Goal: Information Seeking & Learning: Learn about a topic

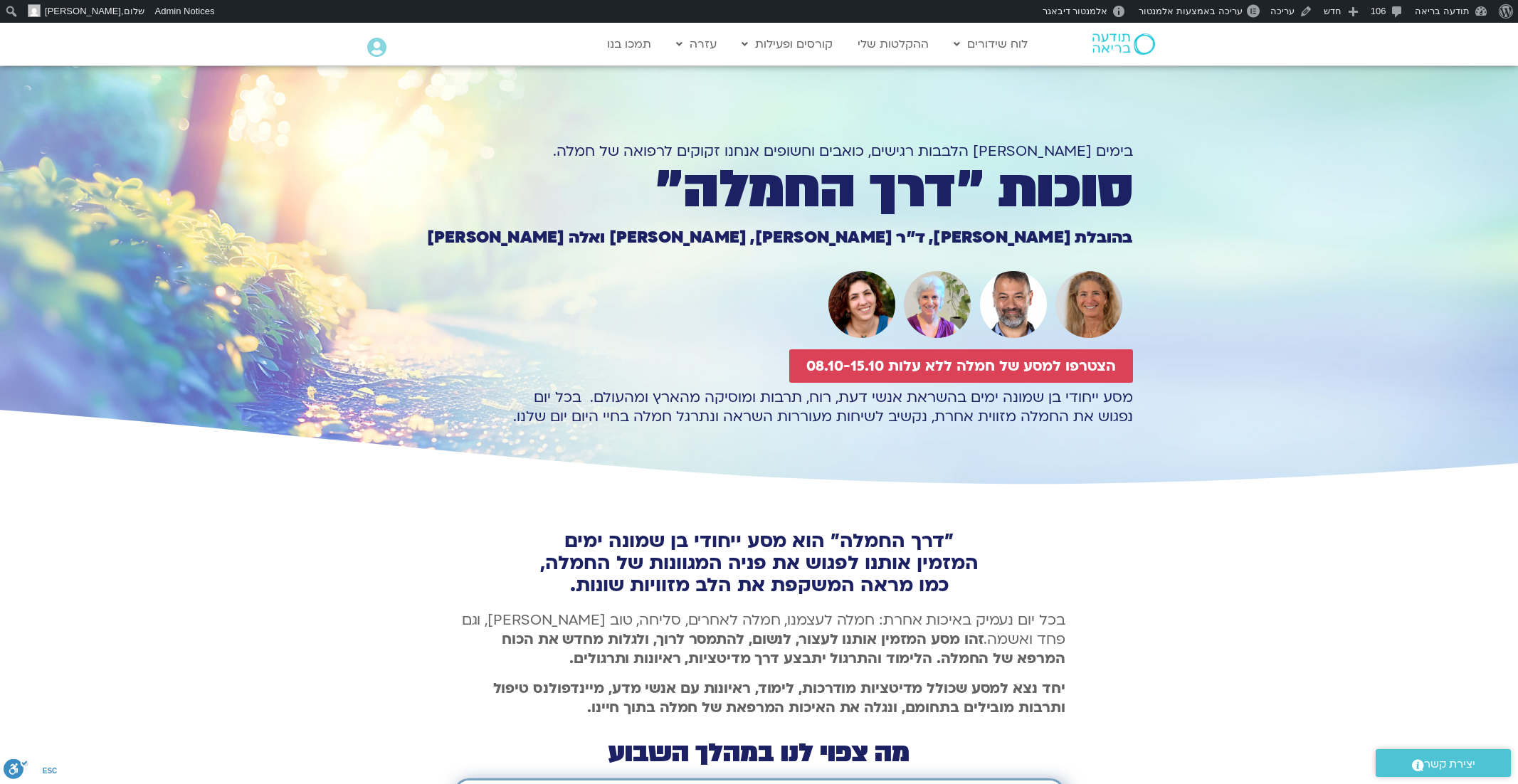
click at [1111, 48] on img at bounding box center [1124, 44] width 63 height 21
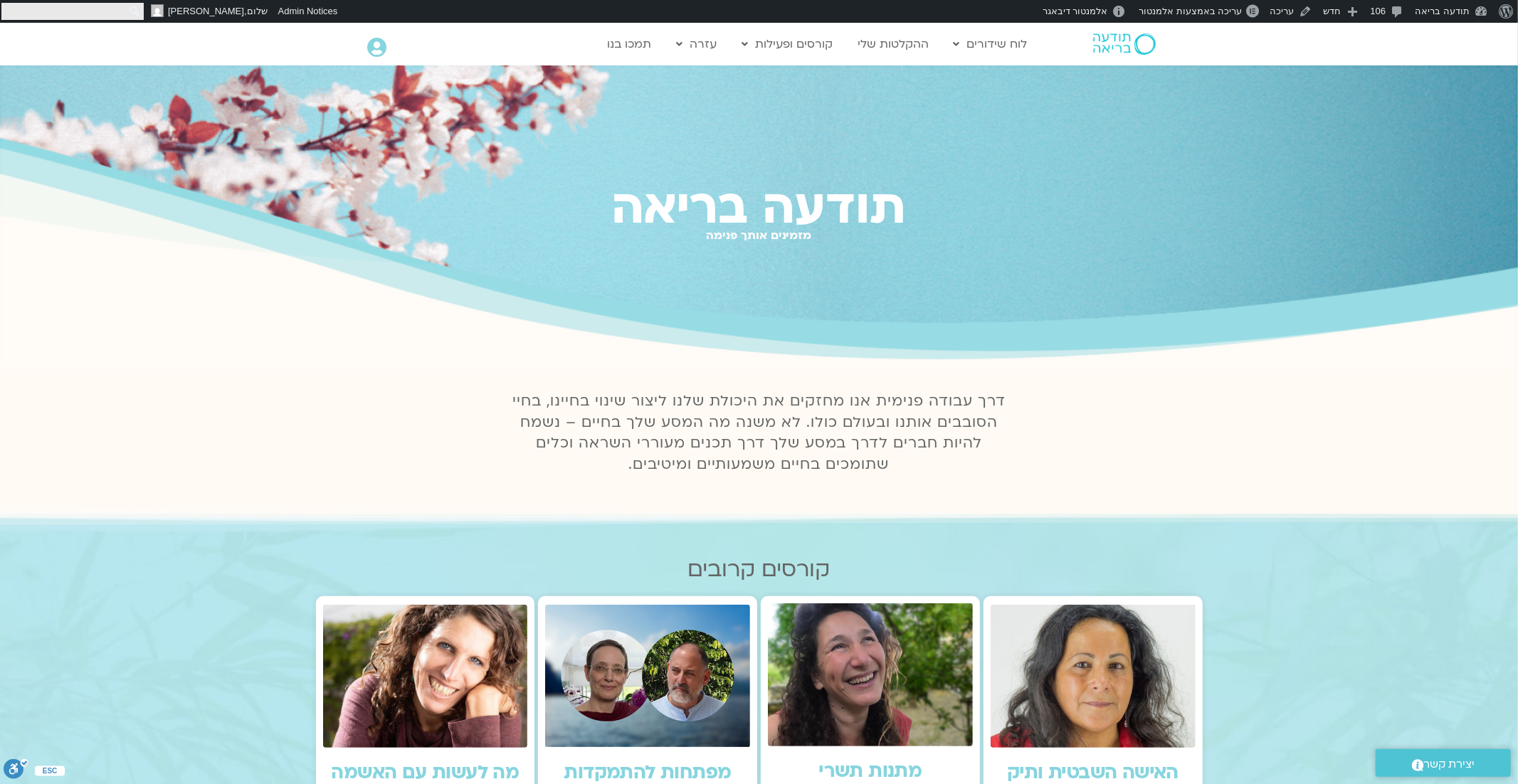
click at [9, 13] on input "חיפוש" at bounding box center [73, 11] width 142 height 17
click at [113, 10] on input "חיפוש" at bounding box center [73, 11] width 142 height 17
type input "התמקדות"
click input "חיפוש" at bounding box center [0, 0] width 0 height 0
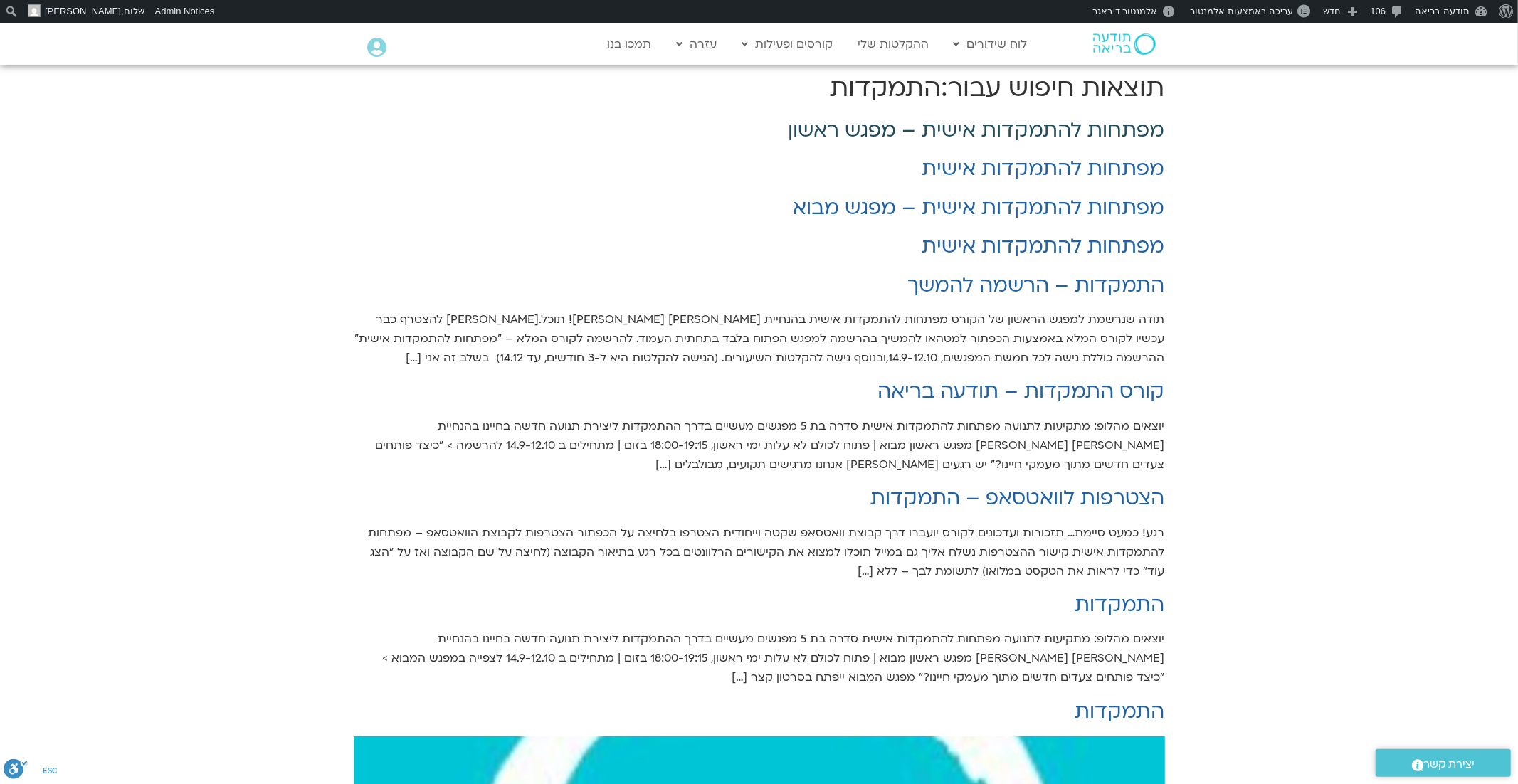
click at [904, 130] on link "מפתחות להתמקדות אישית – מפגש ראשון" at bounding box center [976, 130] width 376 height 27
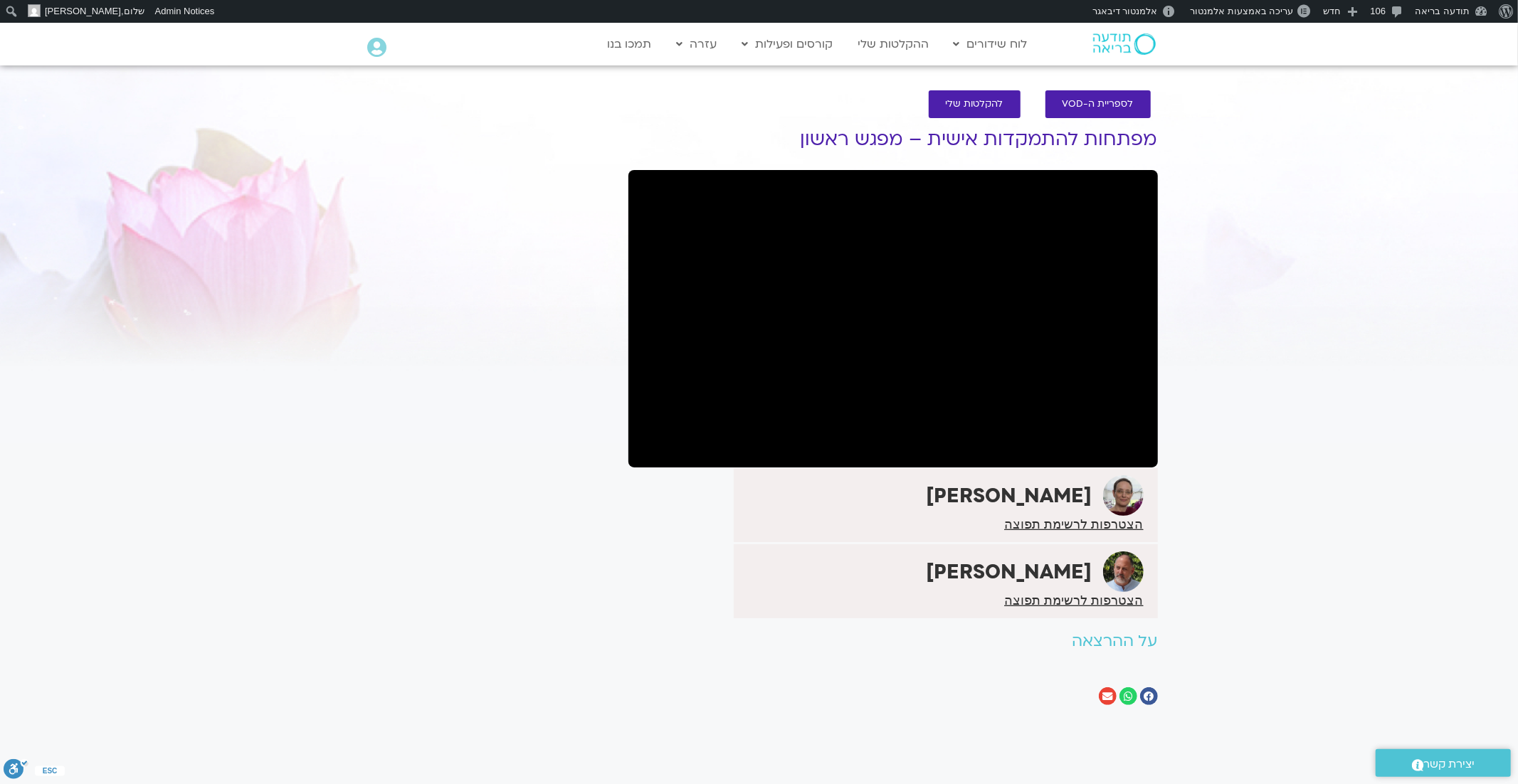
click at [1240, 300] on section "לספריית ה-VOD להקלטות שלי מפתחות להתמקדות אישית – מפגש ראשון דנה גניהר הצטרפות …" at bounding box center [759, 401] width 1518 height 650
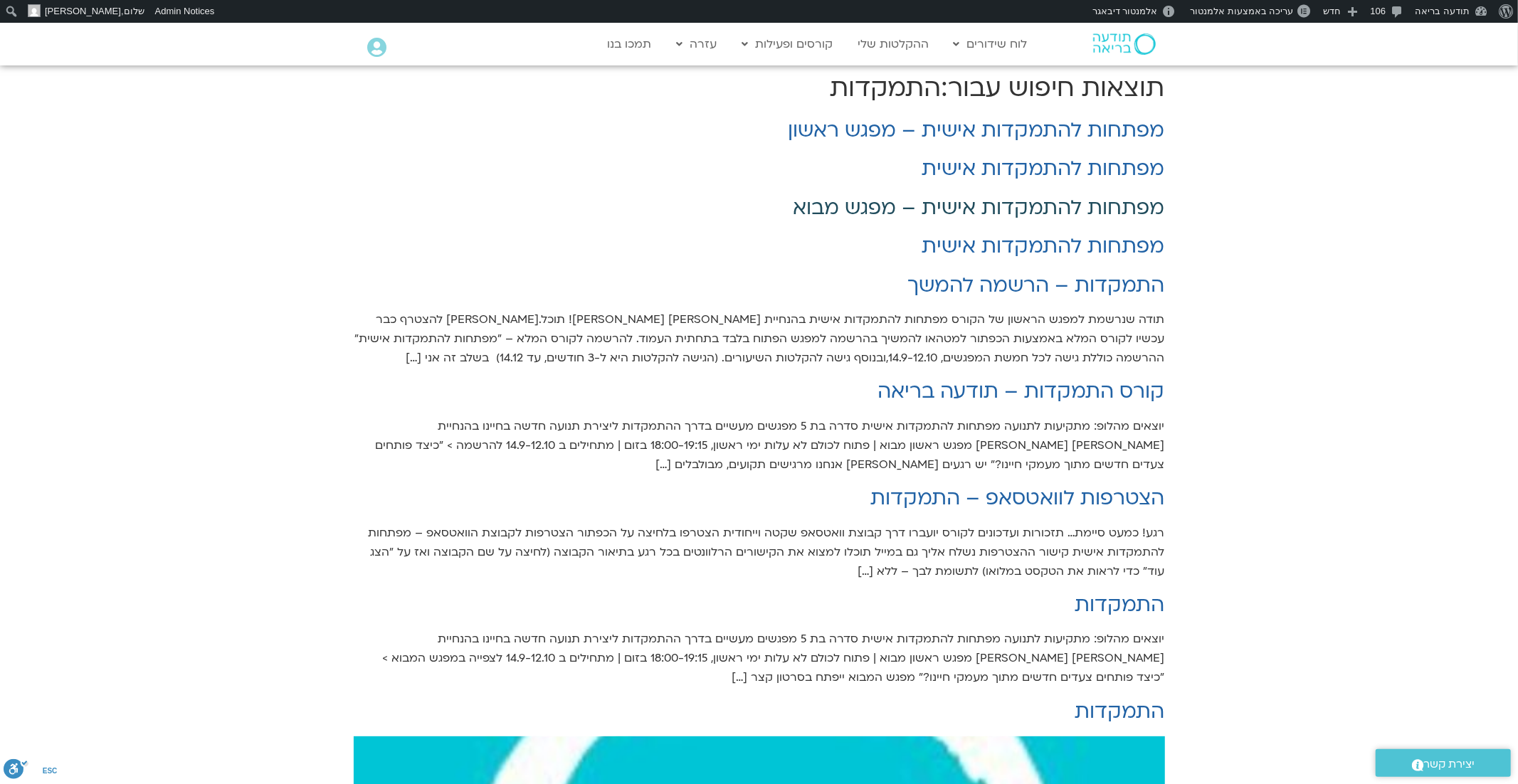
click at [884, 208] on link "מפתחות להתמקדות אישית – מפגש מבוא" at bounding box center [979, 208] width 371 height 27
click at [840, 133] on link "מפתחות להתמקדות אישית – מפגש ראשון" at bounding box center [976, 130] width 376 height 27
click at [16, 7] on input "חיפוש" at bounding box center [73, 11] width 142 height 17
type input "תיק רפואה"
click input "חיפוש" at bounding box center [0, 0] width 0 height 0
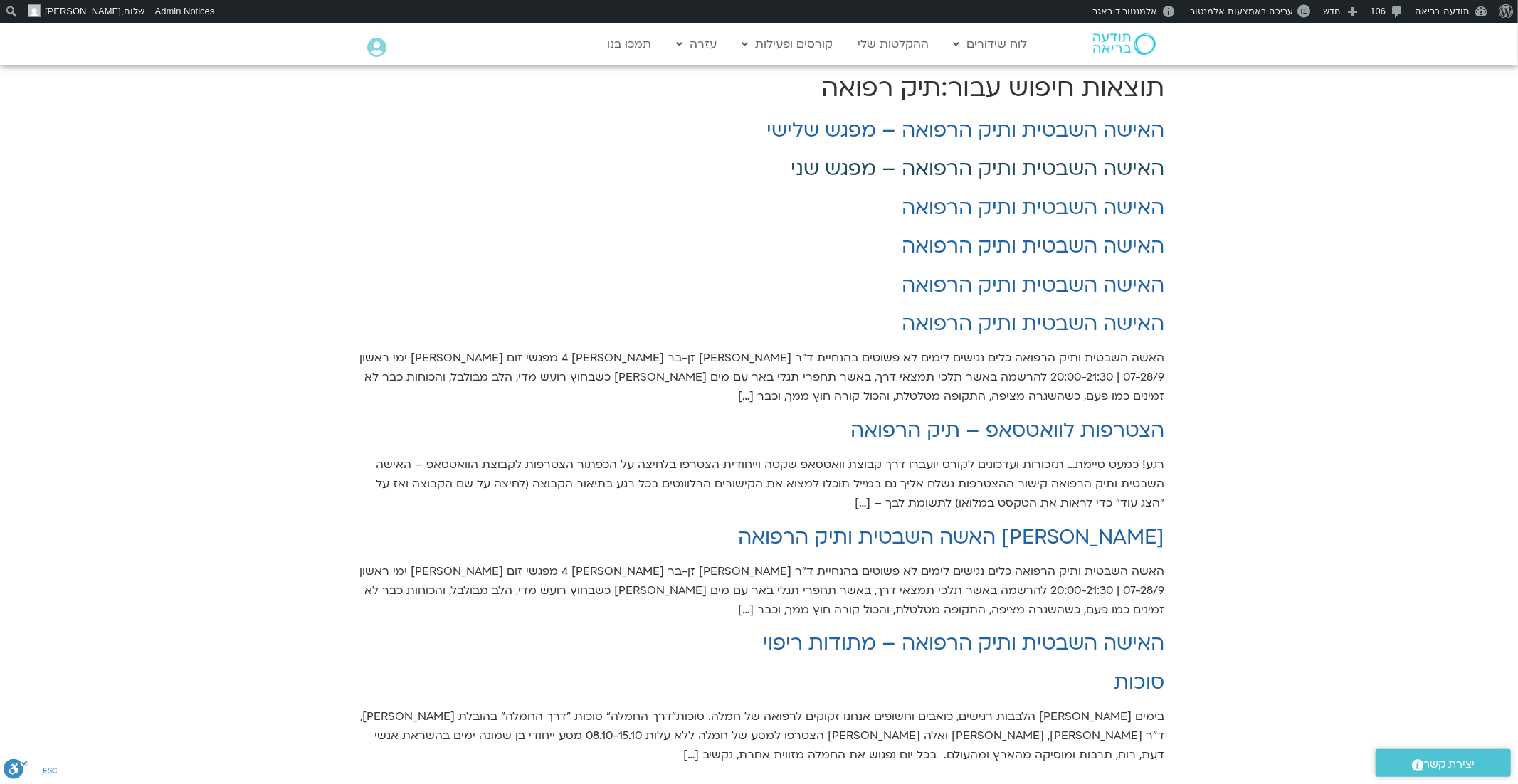
click at [871, 172] on link "האישה השבטית ותיק הרפואה – מפגש שני" at bounding box center [978, 169] width 374 height 27
click at [973, 203] on link "האישה השבטית ותיק הרפואה" at bounding box center [1034, 208] width 262 height 27
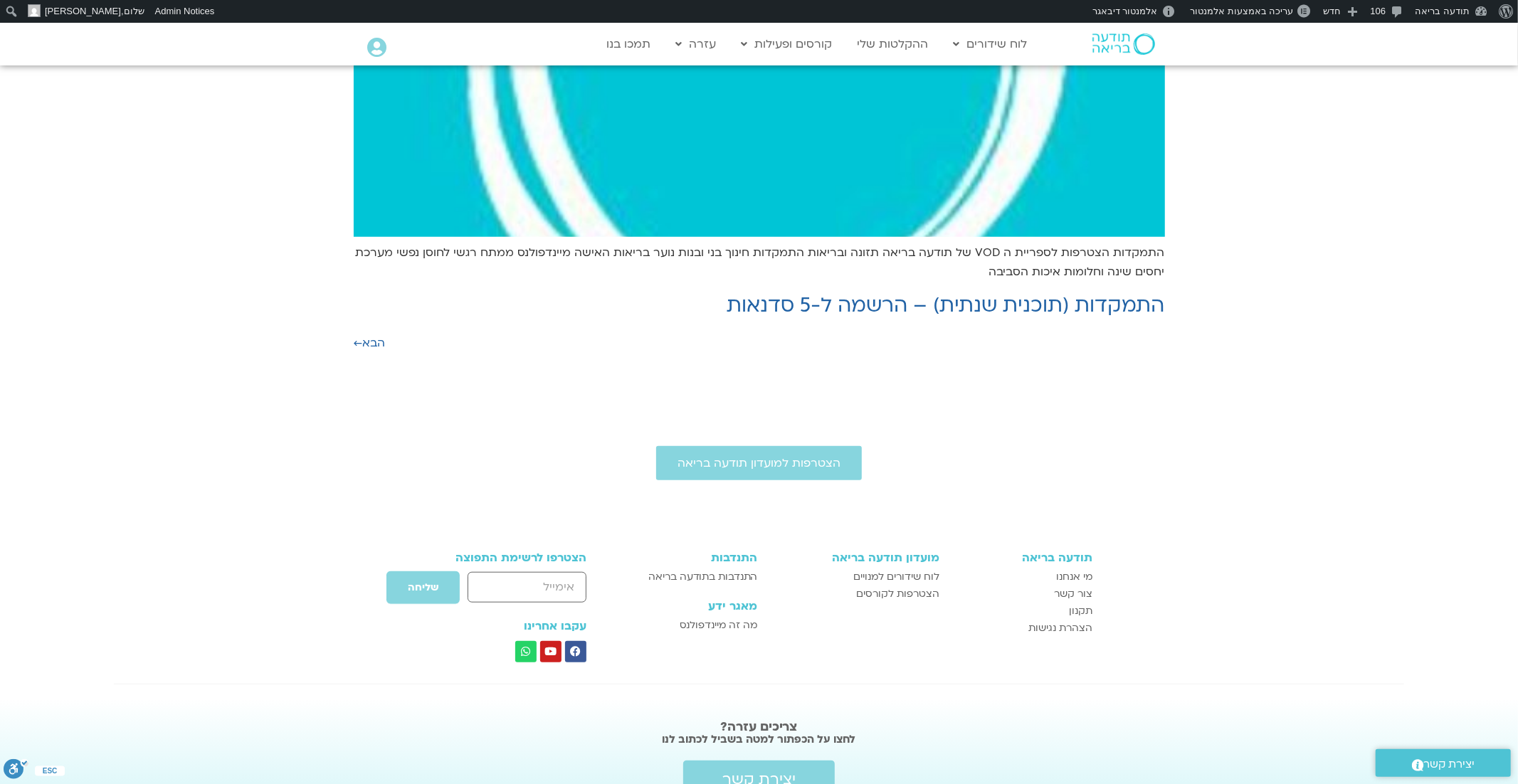
scroll to position [926, 0]
